Goal: Transaction & Acquisition: Purchase product/service

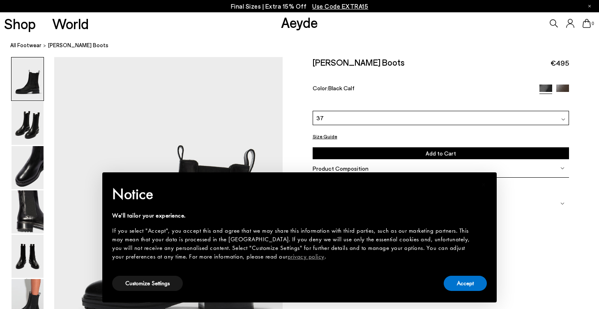
click at [478, 280] on button "Accept" at bounding box center [464, 283] width 43 height 15
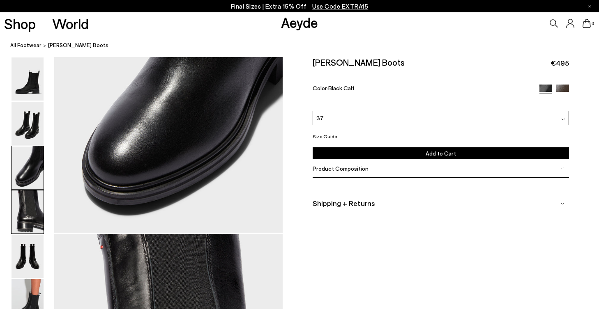
scroll to position [972, 0]
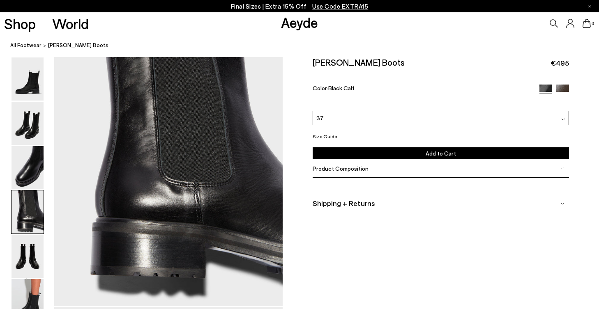
click at [418, 110] on div "37" at bounding box center [440, 117] width 256 height 14
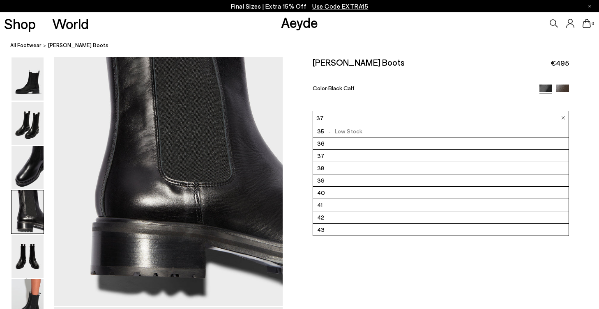
click at [396, 162] on li "38" at bounding box center [440, 168] width 255 height 12
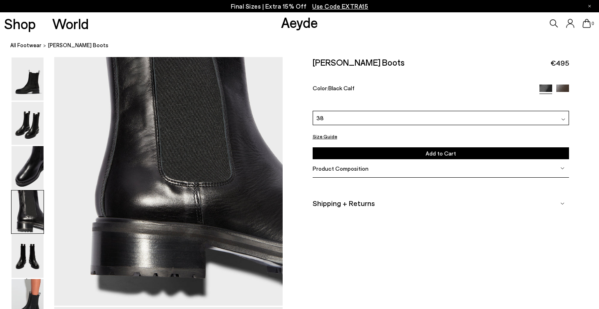
click at [403, 147] on button "Add to Cart Select a Size First" at bounding box center [440, 153] width 256 height 12
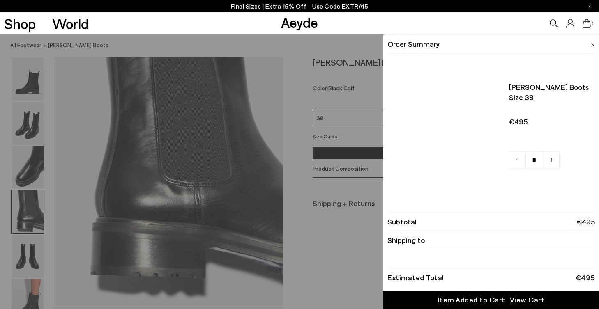
click at [26, 25] on link "Shop" at bounding box center [20, 23] width 32 height 14
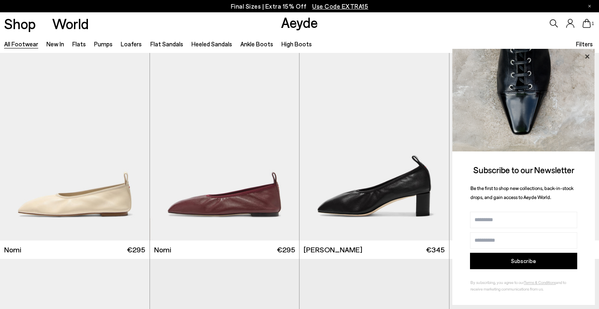
click at [588, 58] on icon at bounding box center [587, 56] width 4 height 4
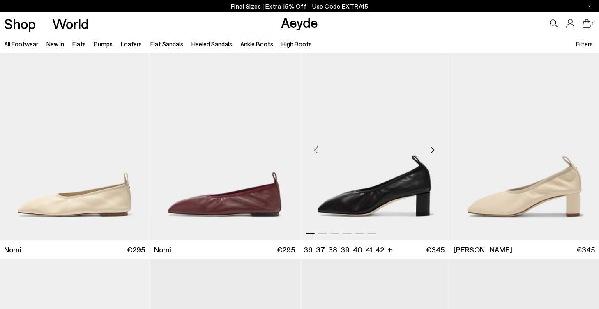
scroll to position [67, 0]
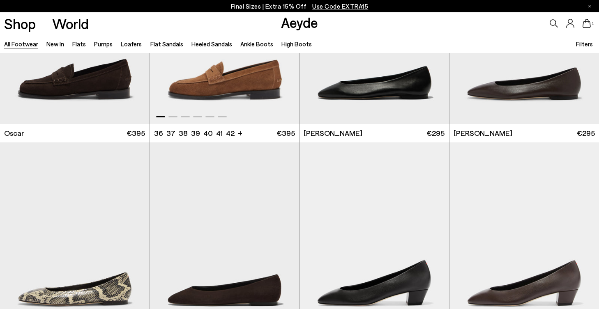
scroll to position [1647, 0]
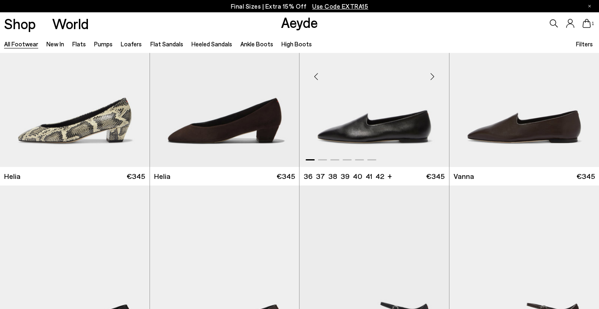
scroll to position [2077, 0]
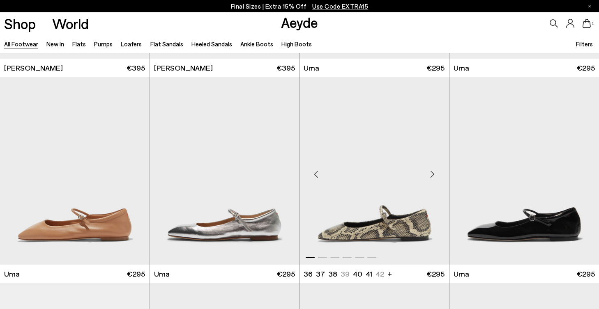
scroll to position [6395, 0]
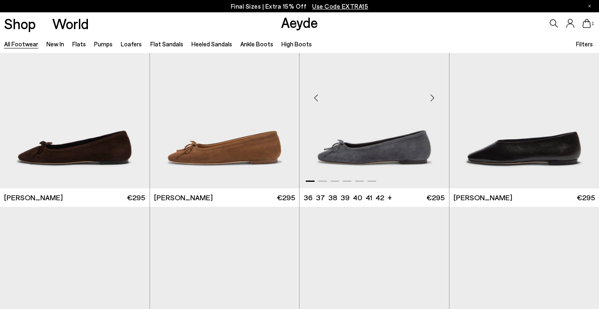
scroll to position [7692, 0]
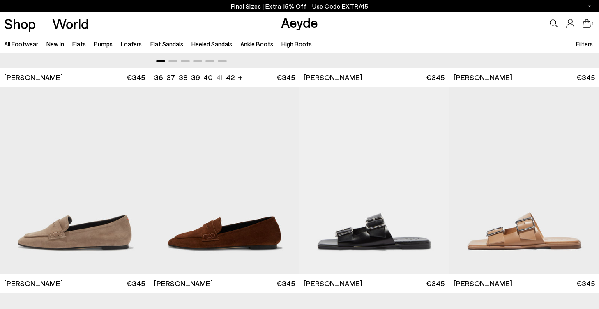
scroll to position [8565, 0]
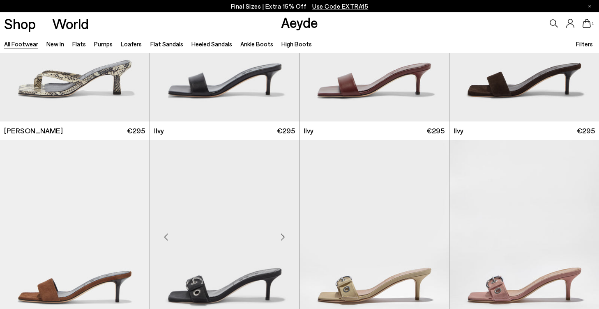
scroll to position [8969, 0]
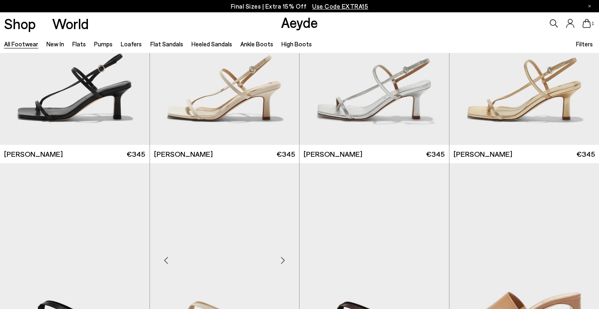
scroll to position [10768, 0]
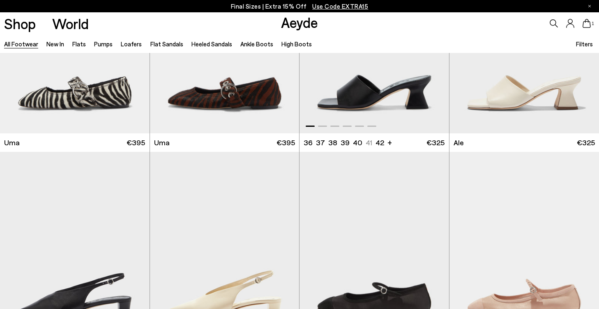
scroll to position [12375, 0]
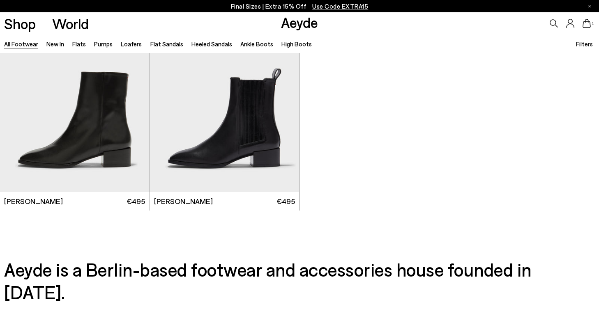
scroll to position [14340, 0]
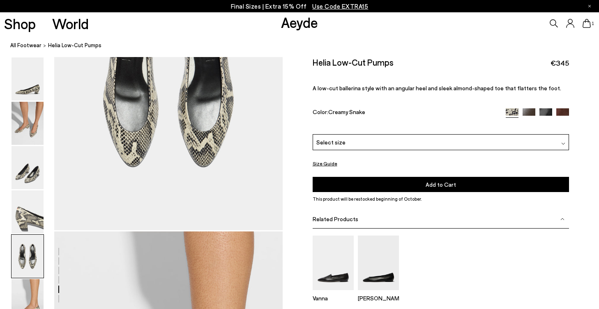
scroll to position [1320, 0]
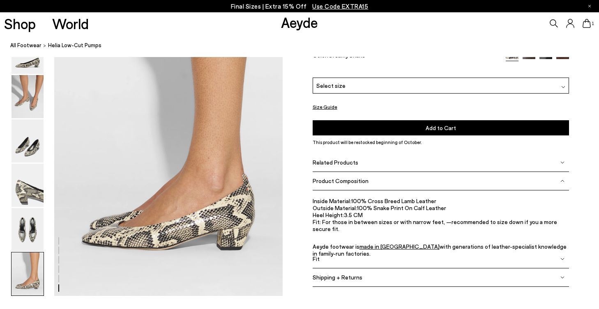
scroll to position [1495, 0]
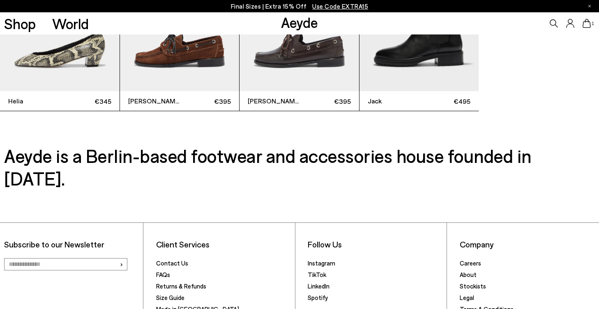
scroll to position [2134, 0]
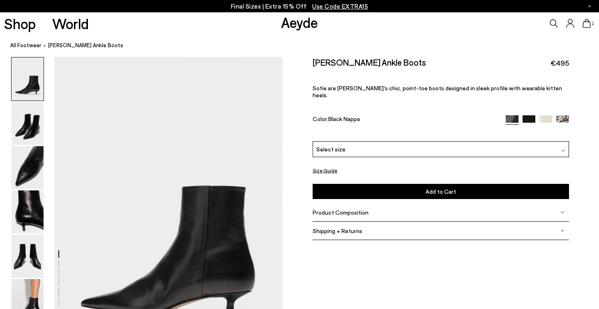
scroll to position [163, 0]
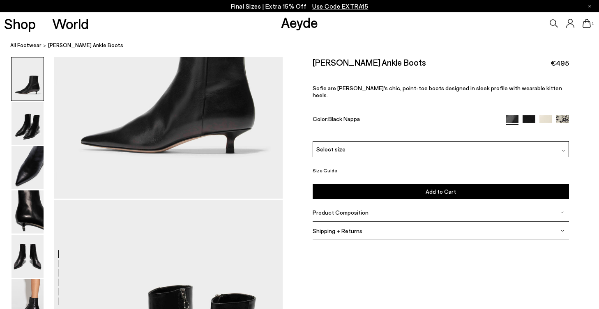
click at [486, 141] on div "Select size" at bounding box center [440, 149] width 256 height 16
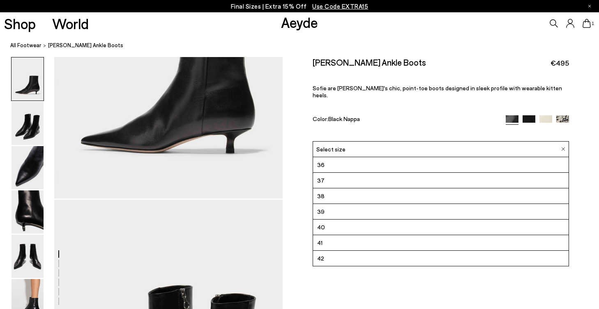
click at [465, 188] on li "38" at bounding box center [440, 196] width 255 height 16
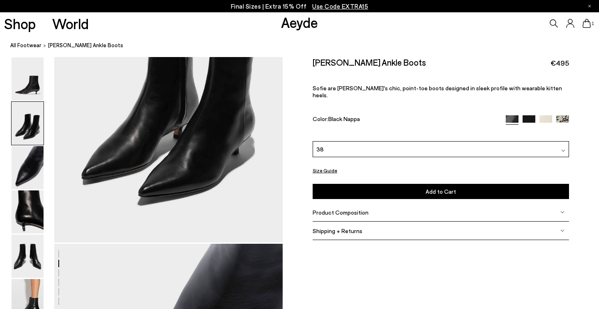
scroll to position [465, 0]
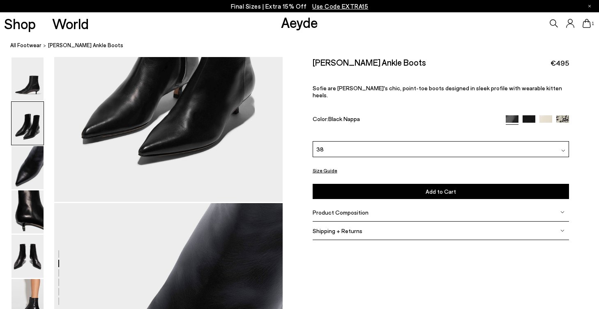
click at [429, 203] on div "Product Composition" at bounding box center [440, 212] width 256 height 18
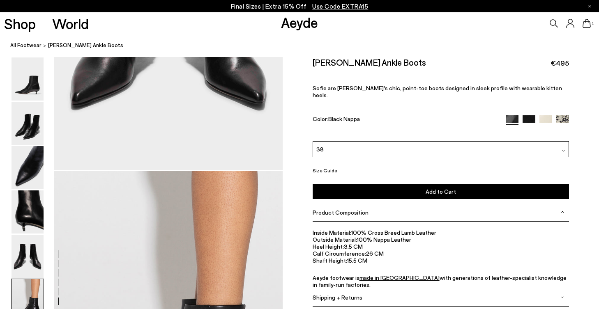
scroll to position [1643, 0]
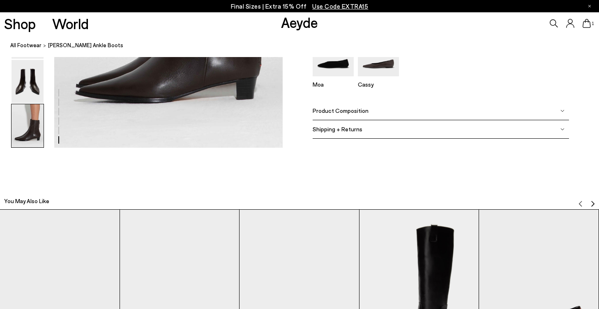
scroll to position [1652, 0]
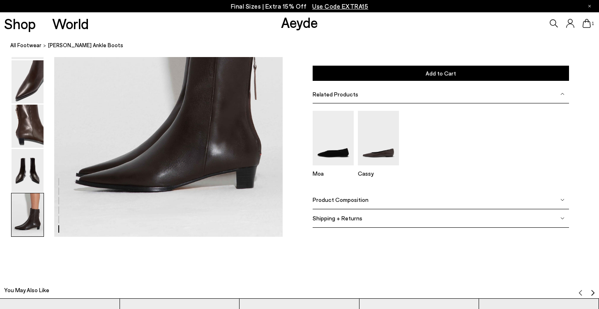
click at [454, 201] on div "Product Composition" at bounding box center [440, 200] width 256 height 18
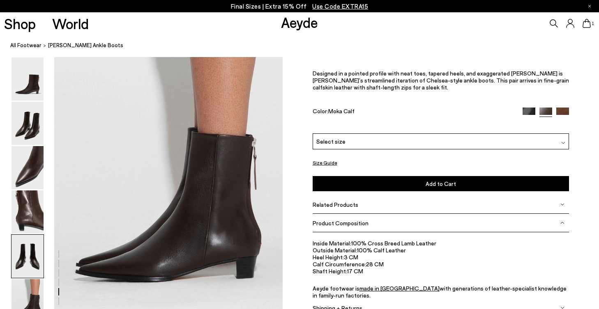
scroll to position [1416, 0]
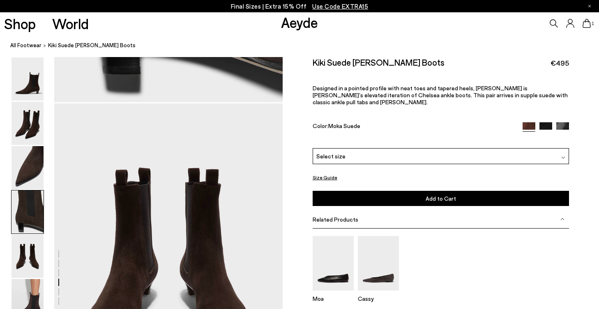
scroll to position [1203, 0]
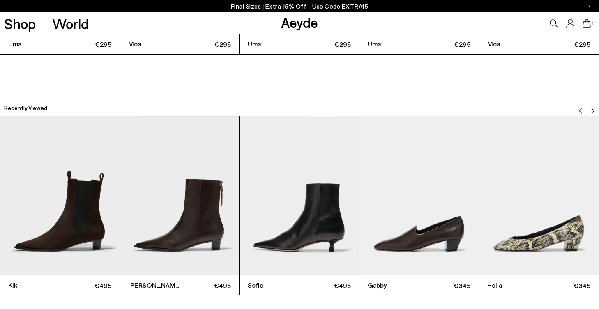
scroll to position [2178, 0]
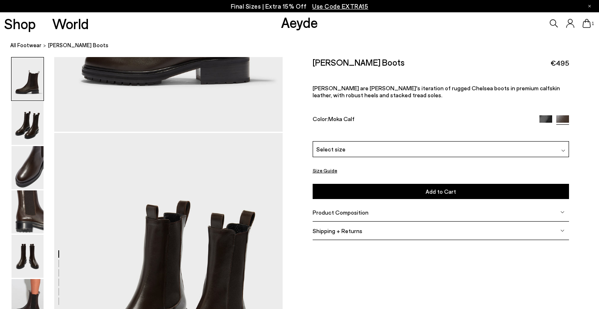
scroll to position [236, 0]
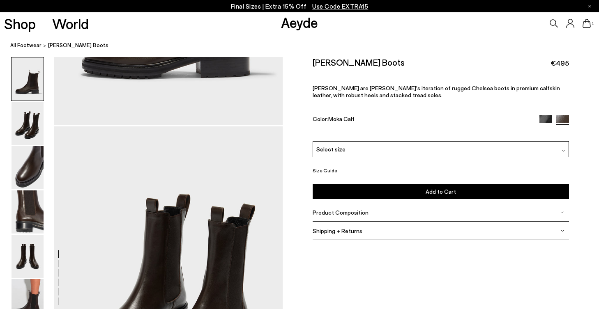
click at [379, 203] on div "Product Composition" at bounding box center [440, 212] width 256 height 18
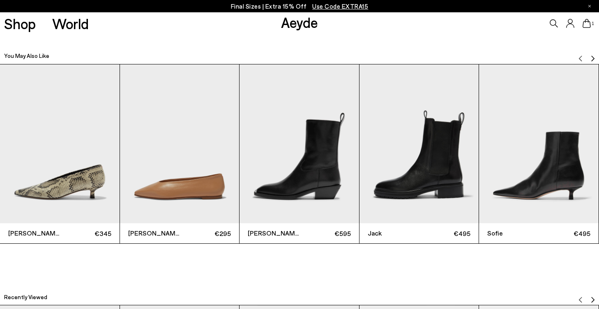
scroll to position [2183, 0]
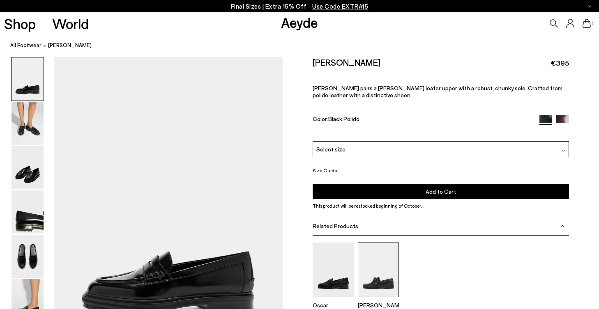
scroll to position [53, 0]
